Goal: Task Accomplishment & Management: Use online tool/utility

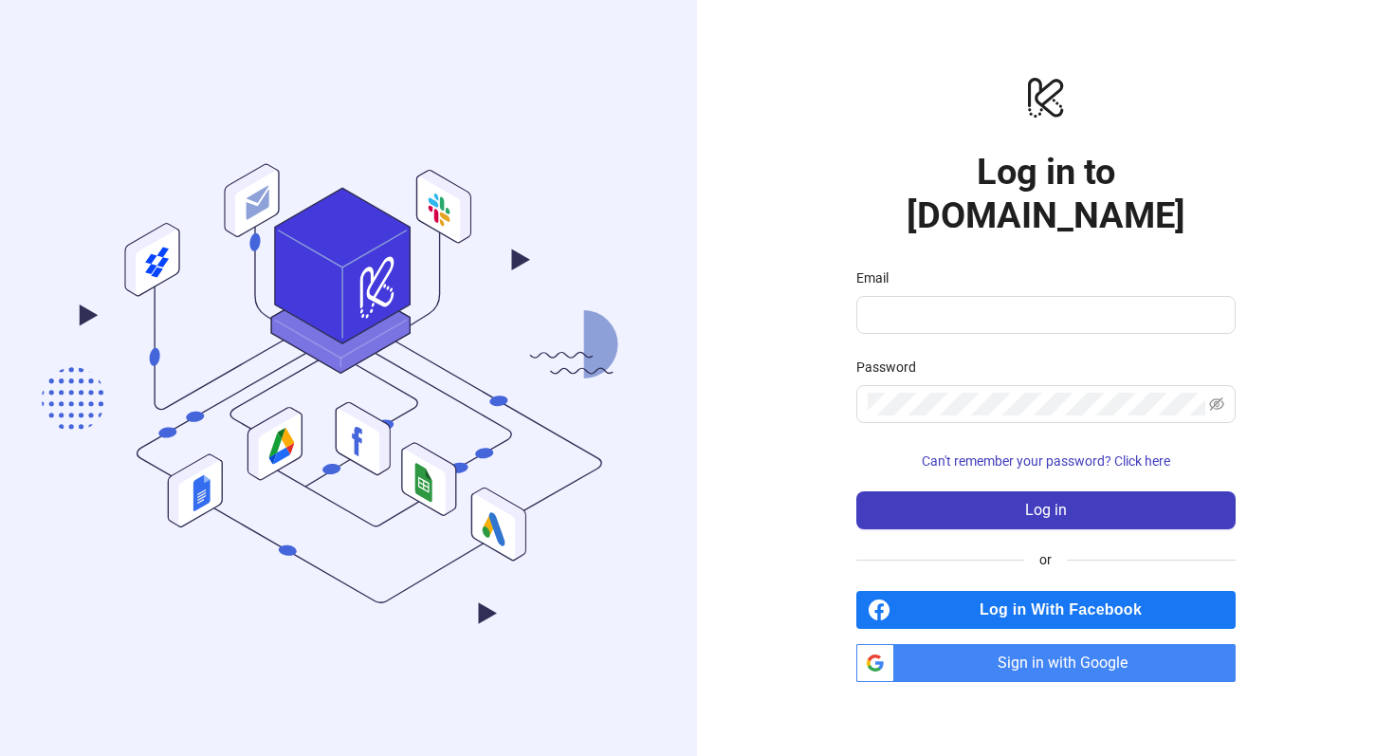
click at [995, 644] on span "Sign in with Google" at bounding box center [1069, 663] width 334 height 38
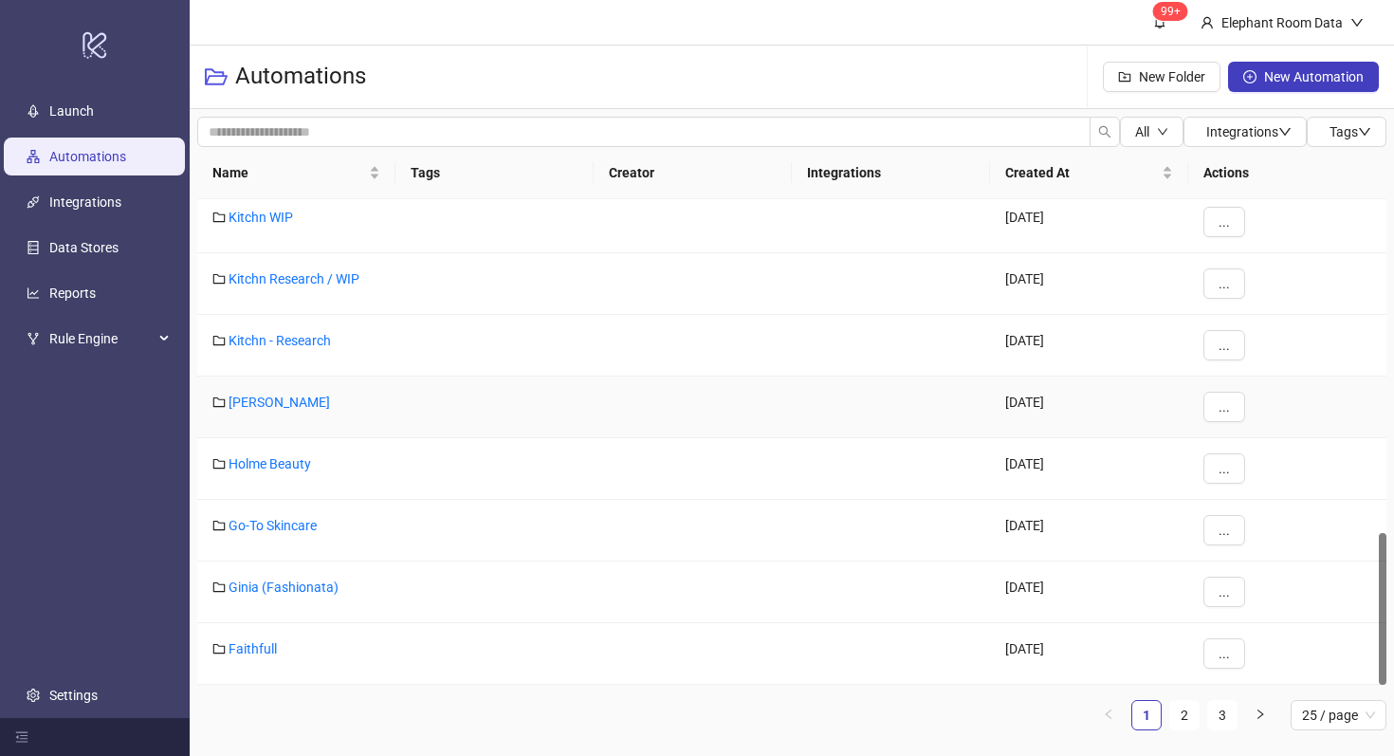
scroll to position [1066, 0]
click at [1192, 710] on link "2" at bounding box center [1184, 715] width 28 height 28
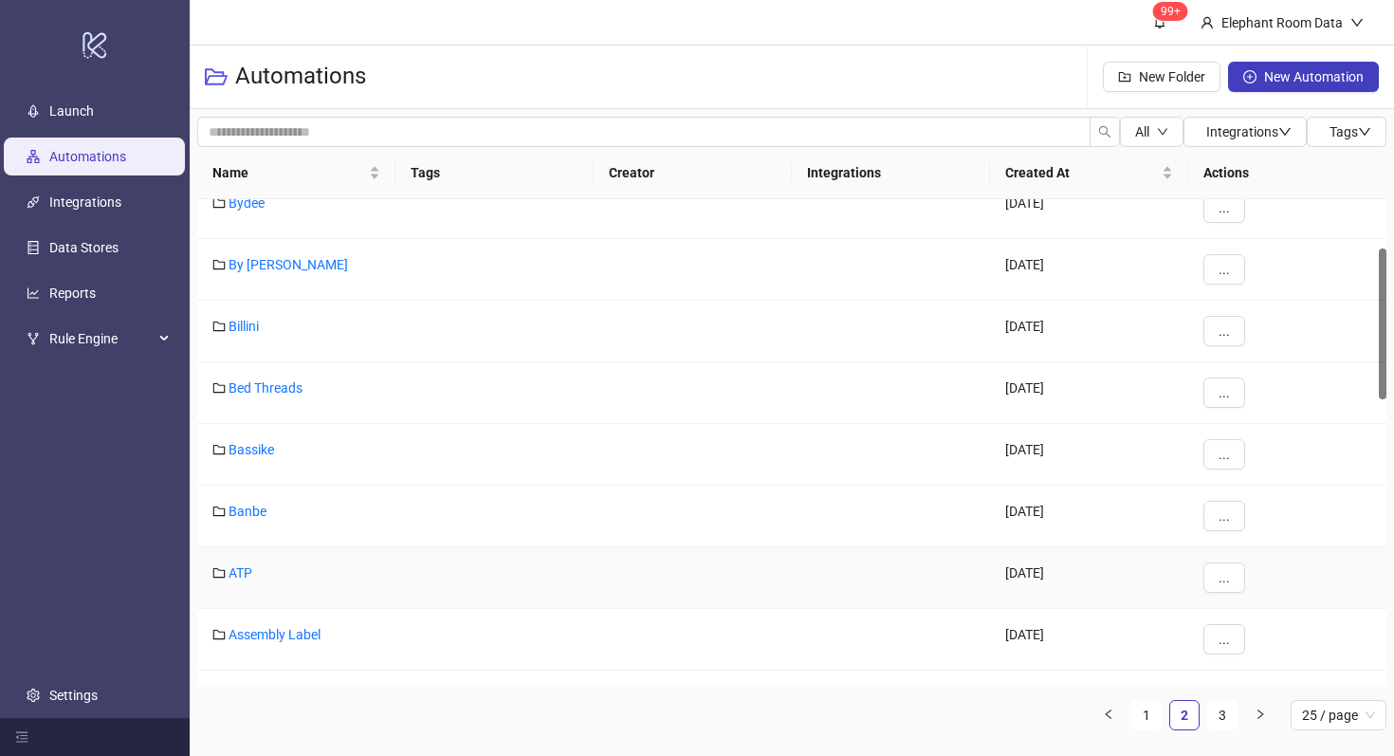
scroll to position [86, 0]
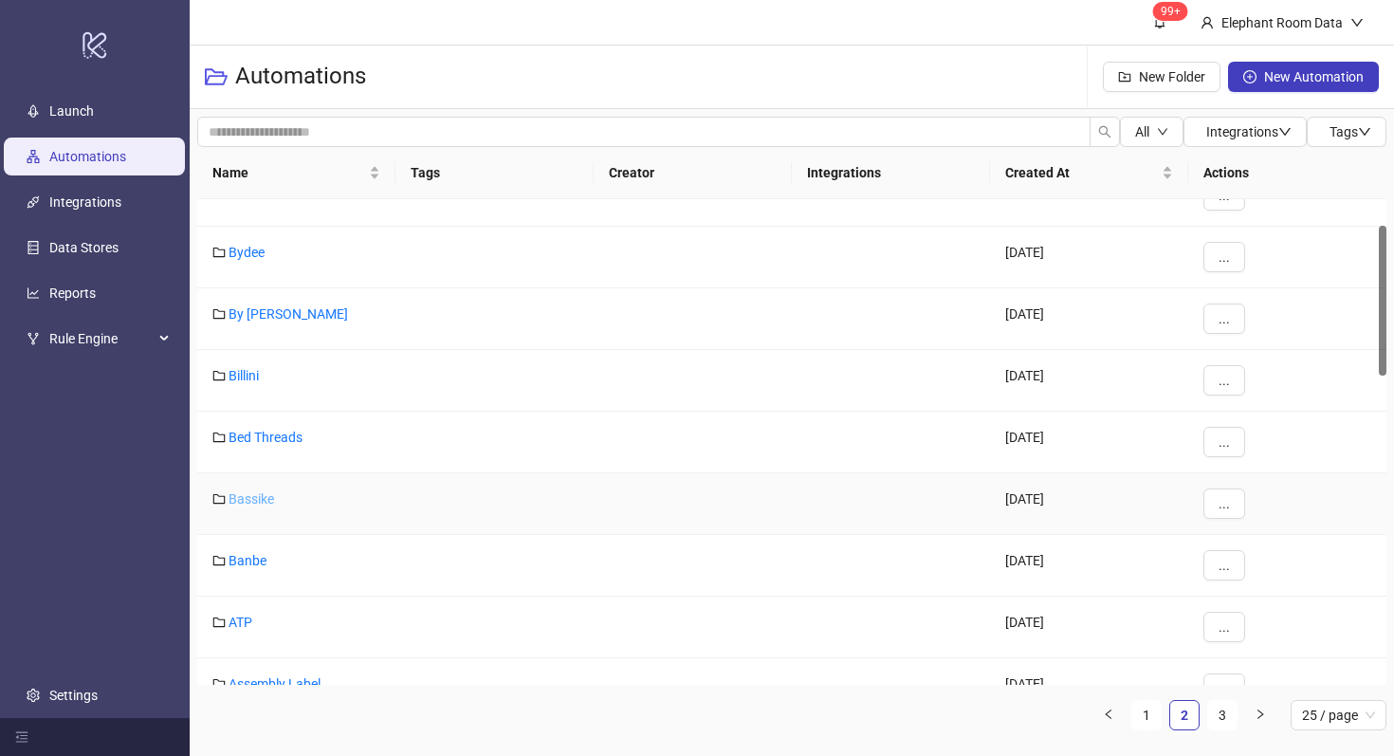
click at [259, 495] on link "Bassike" at bounding box center [251, 498] width 46 height 15
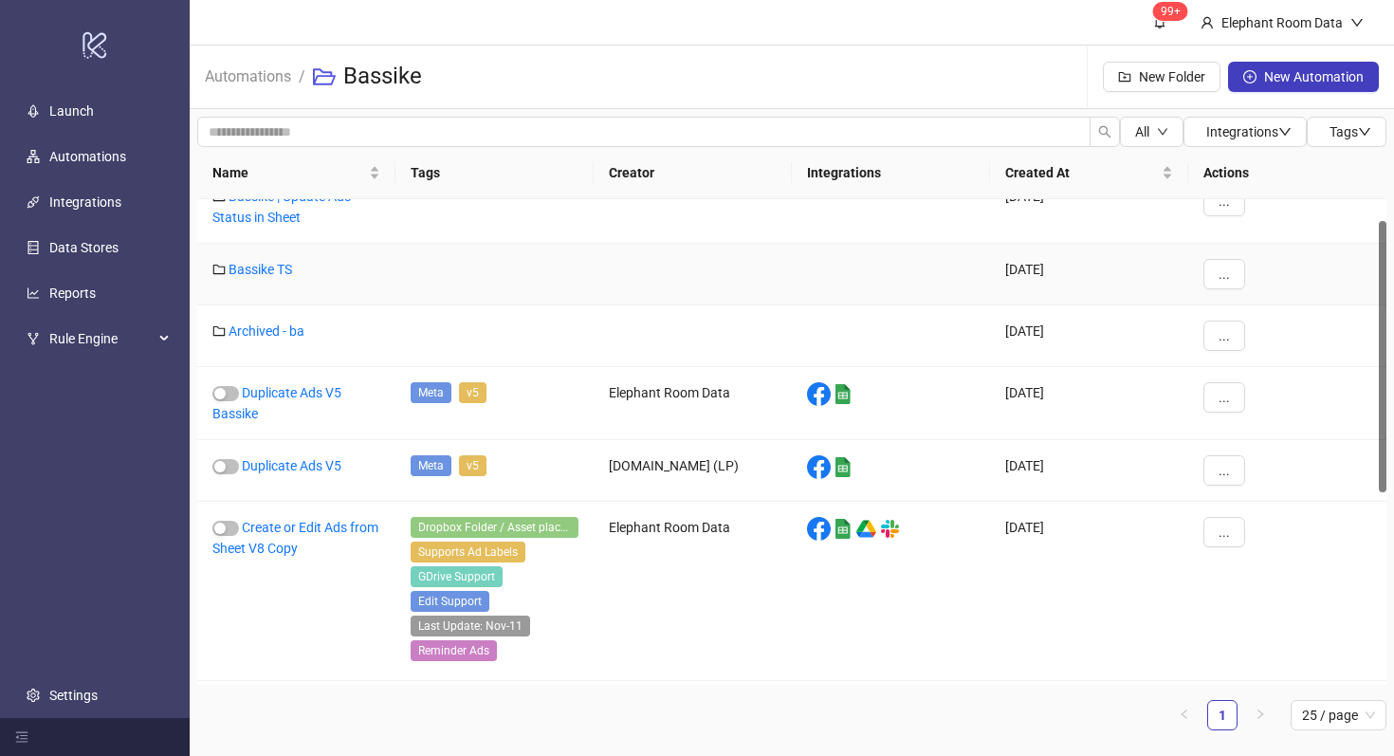
scroll to position [40, 0]
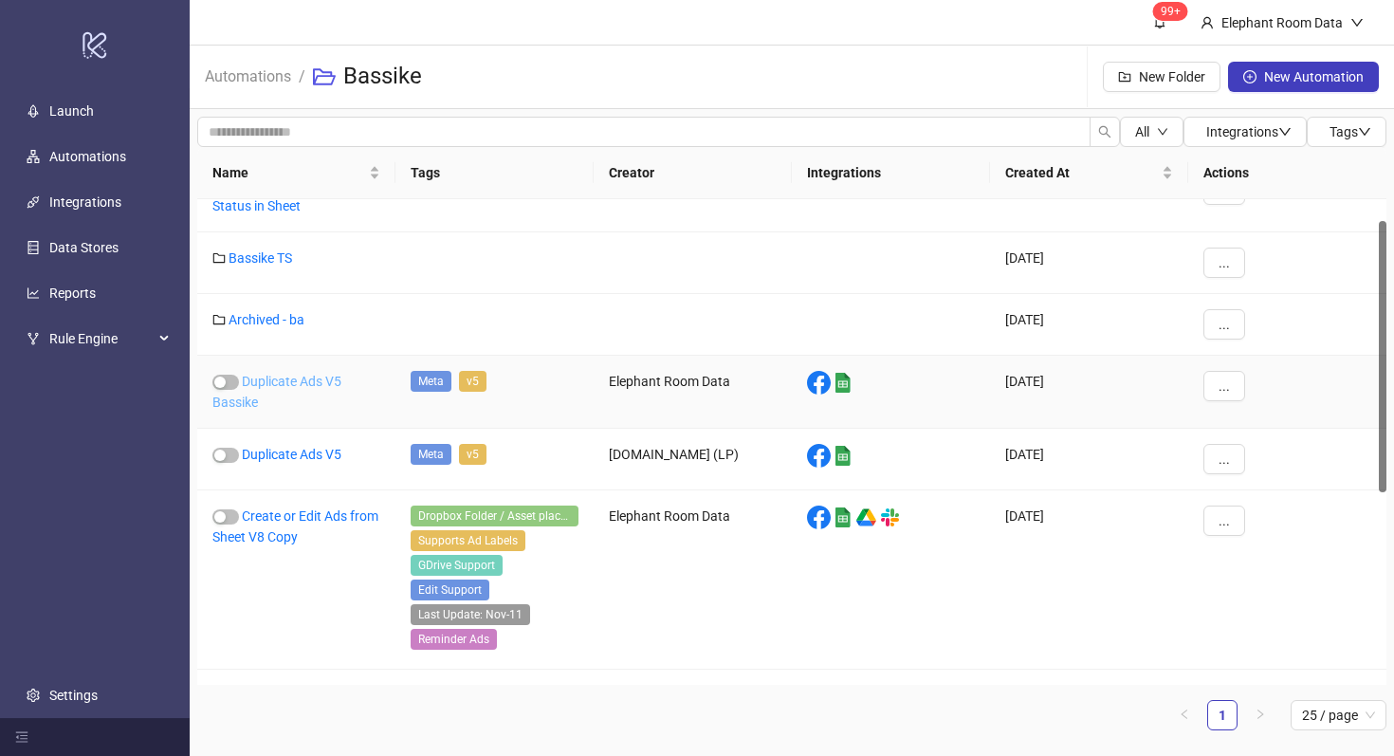
click at [264, 385] on link "Duplicate Ads V5 Bassike" at bounding box center [276, 391] width 129 height 36
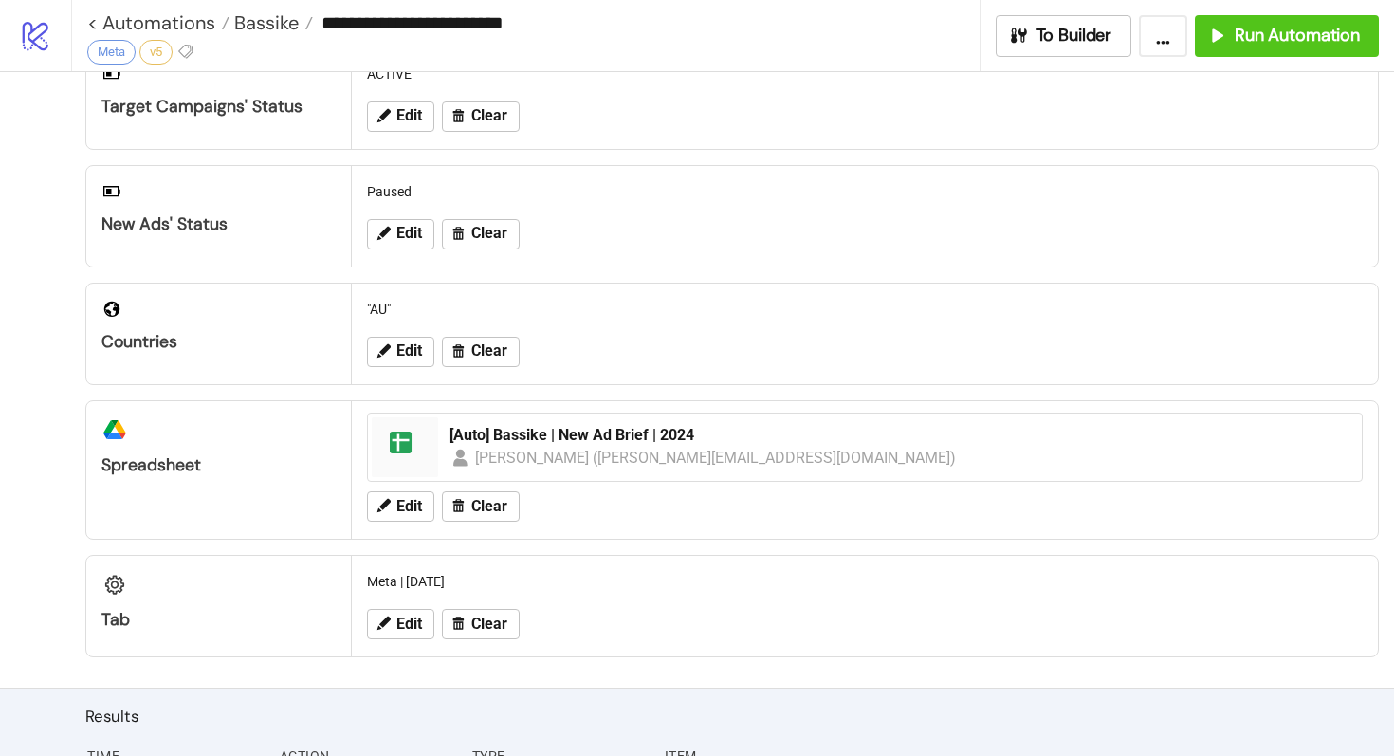
scroll to position [383, 0]
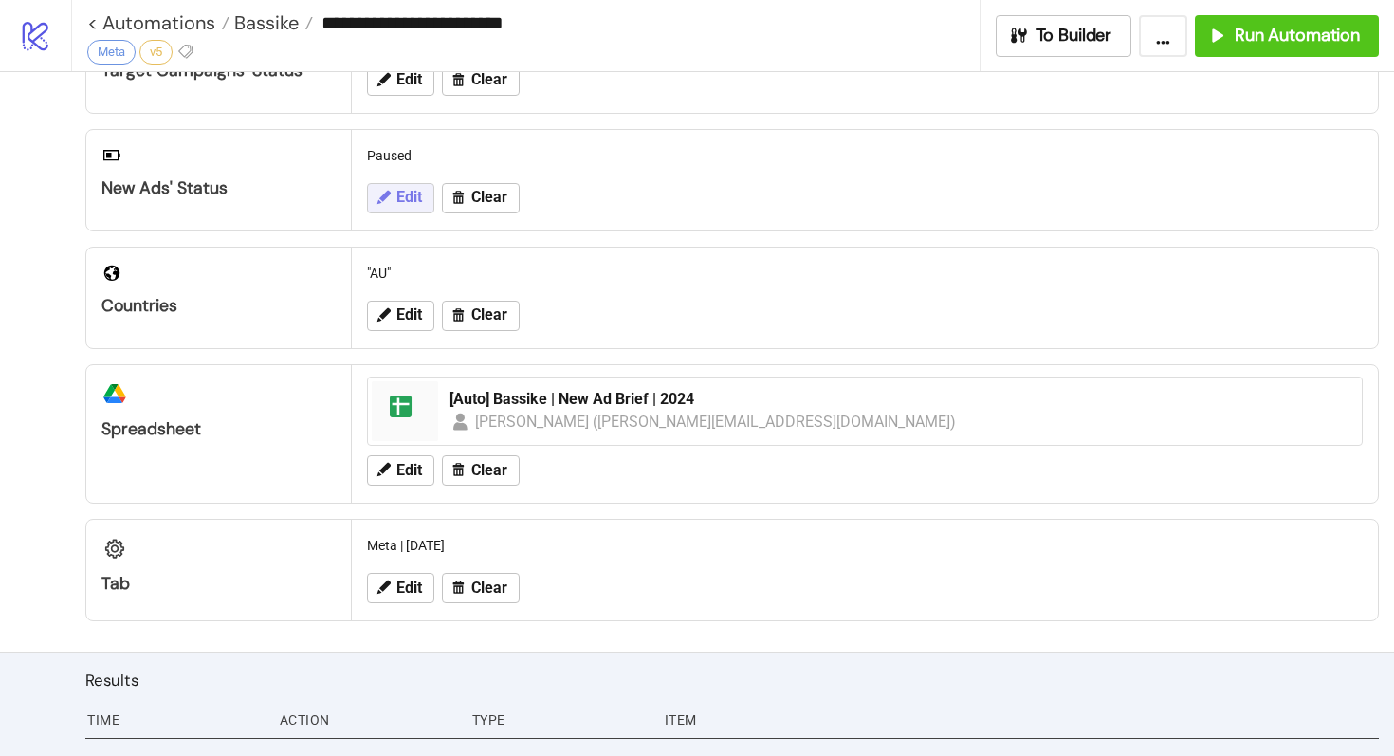
click at [409, 199] on span "Edit" at bounding box center [409, 197] width 26 height 17
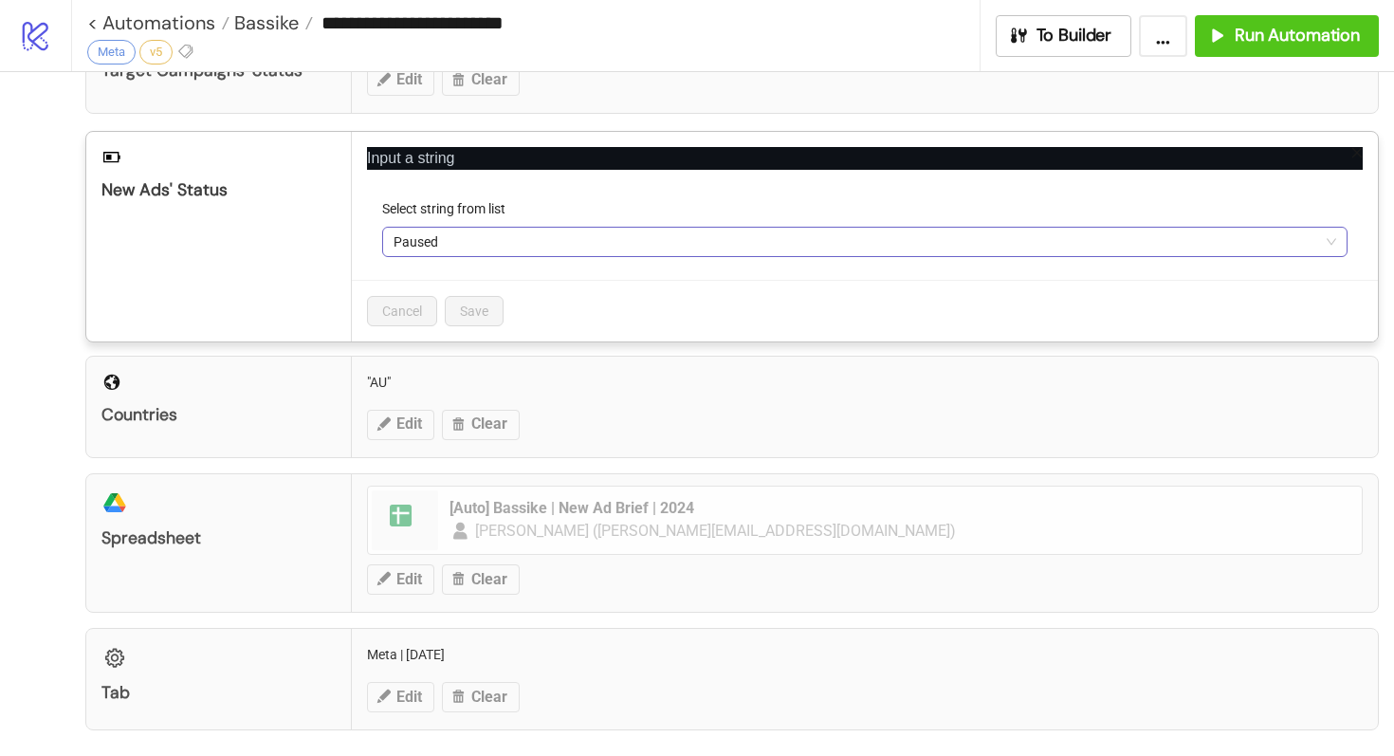
click at [435, 229] on span "Paused" at bounding box center [864, 242] width 942 height 28
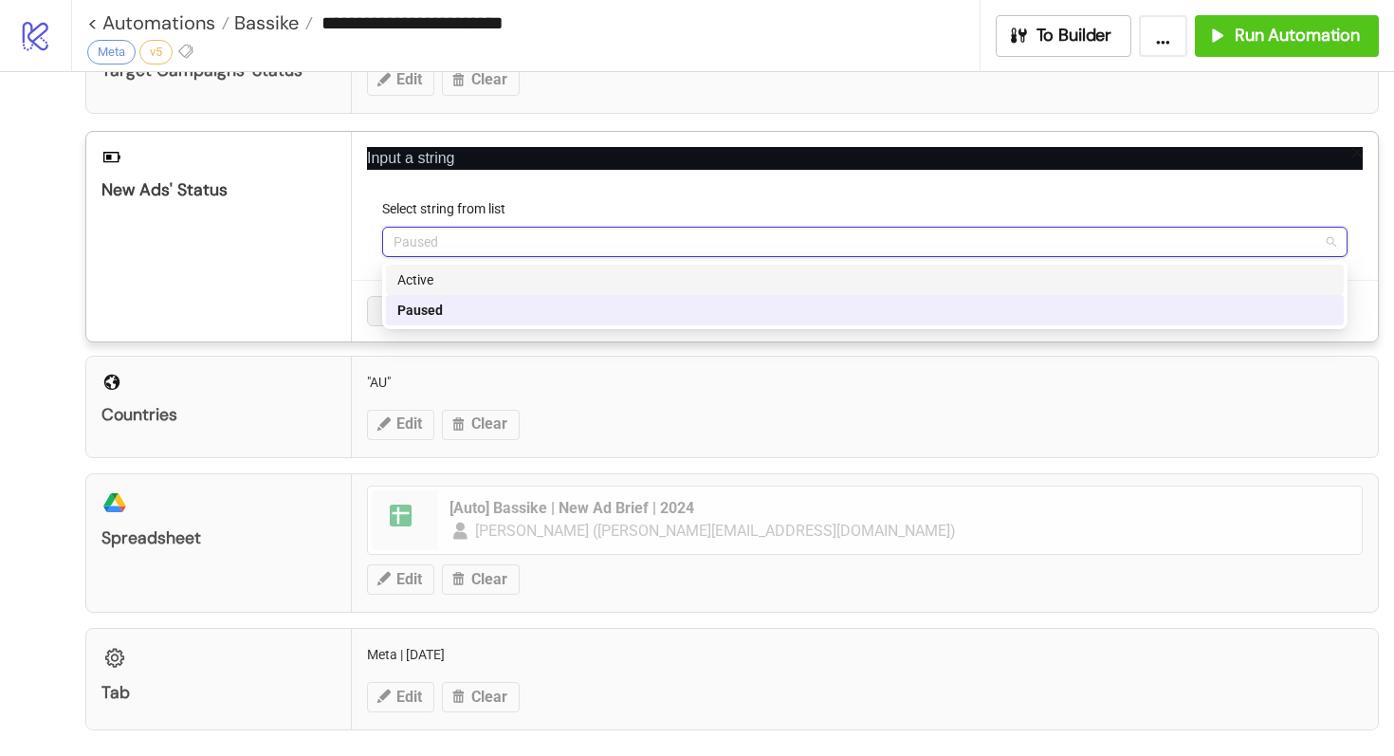
click at [433, 278] on div "Active" at bounding box center [864, 279] width 935 height 21
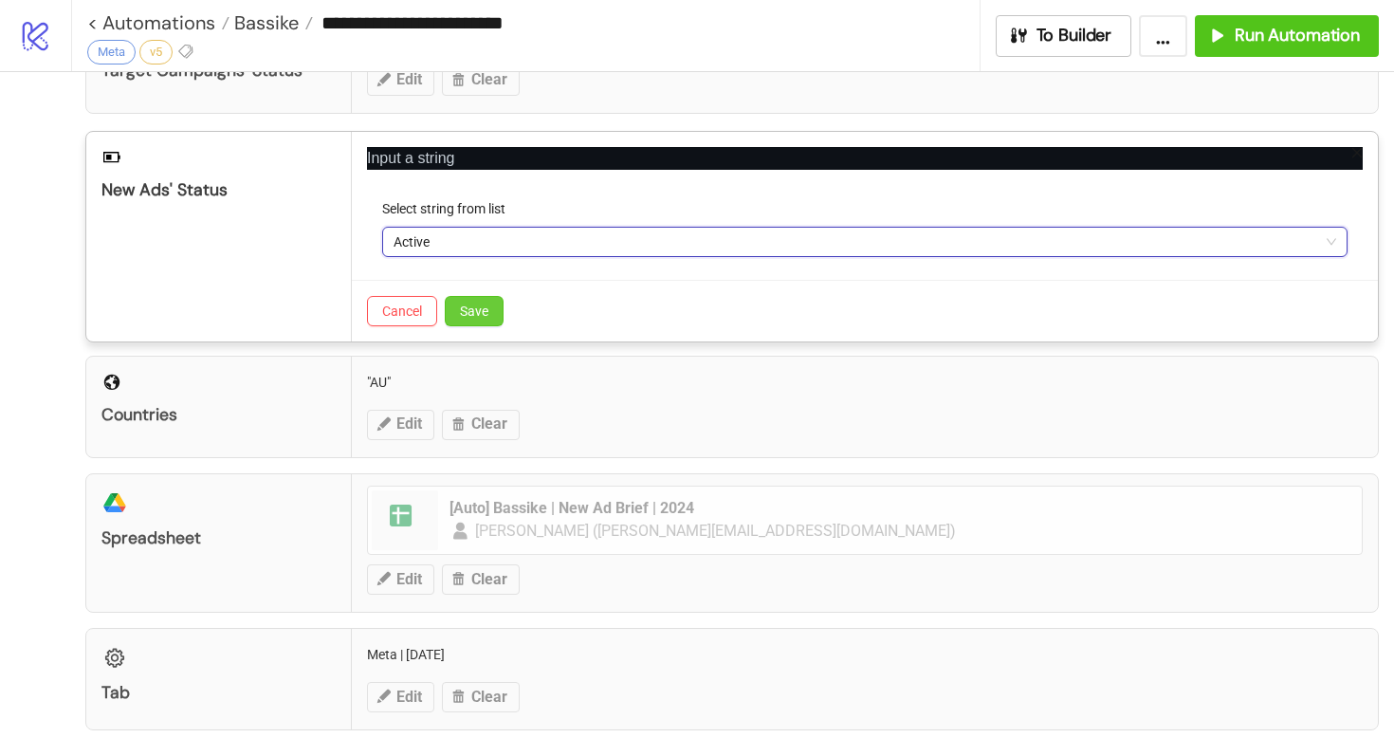
click at [483, 307] on span "Save" at bounding box center [474, 310] width 28 height 15
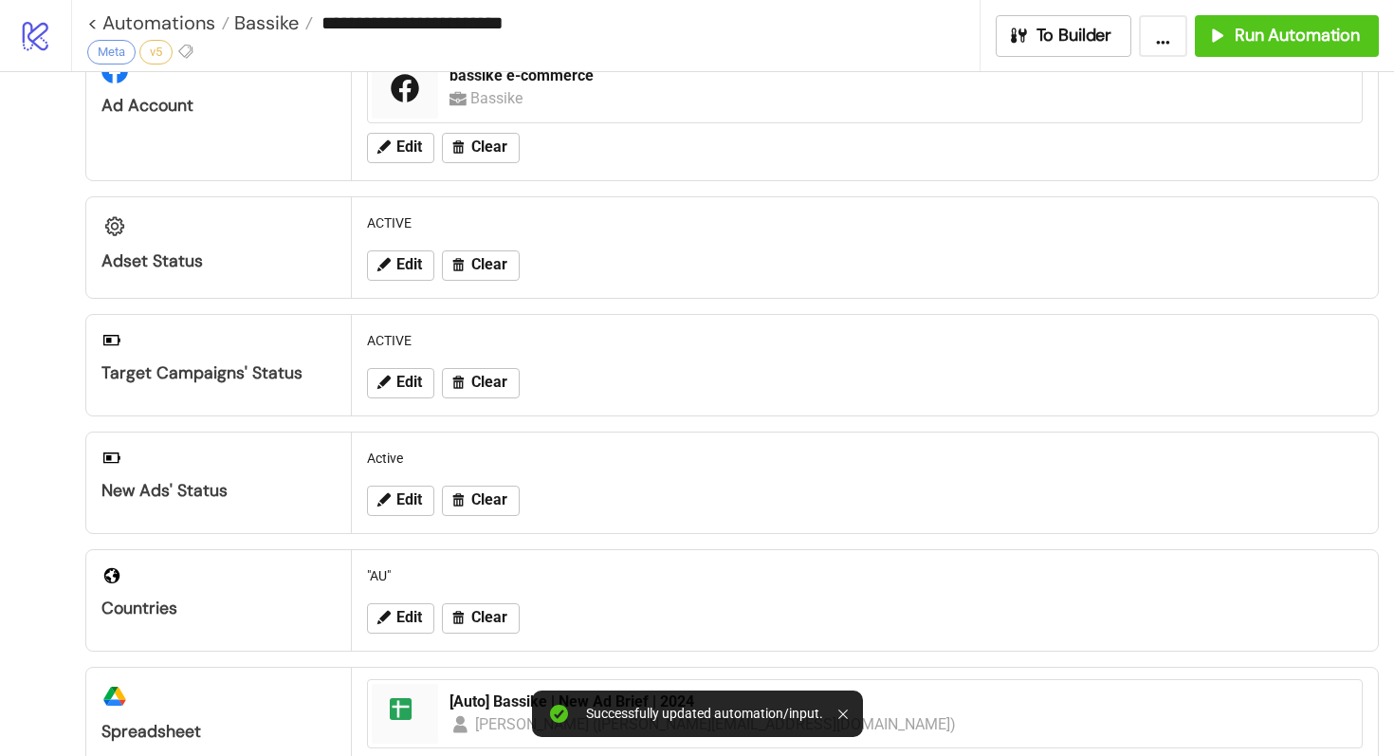
scroll to position [0, 0]
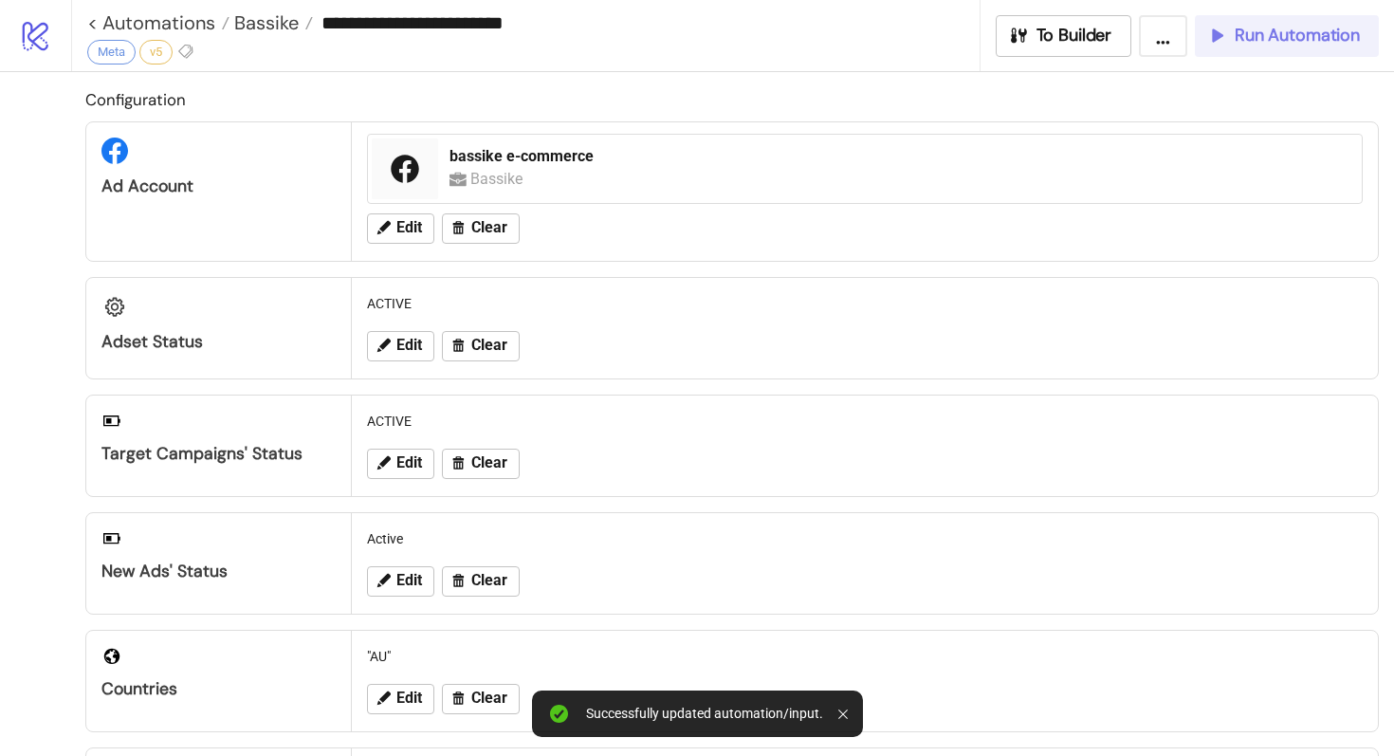
click at [1231, 36] on div "Run Automation" at bounding box center [1283, 36] width 154 height 22
